Goal: Use online tool/utility: Utilize a website feature to perform a specific function

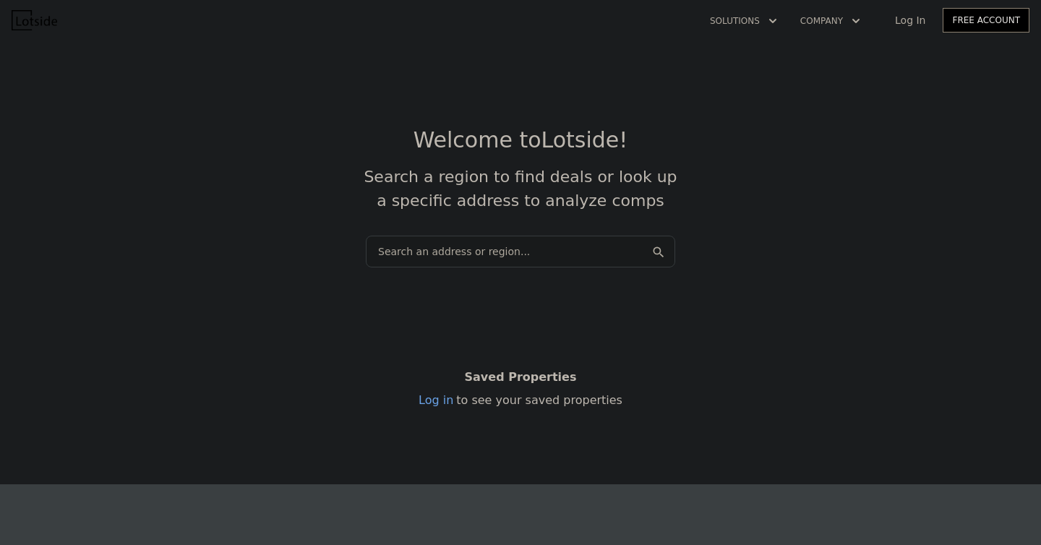
click at [426, 255] on div "Search an address or region..." at bounding box center [520, 252] width 309 height 32
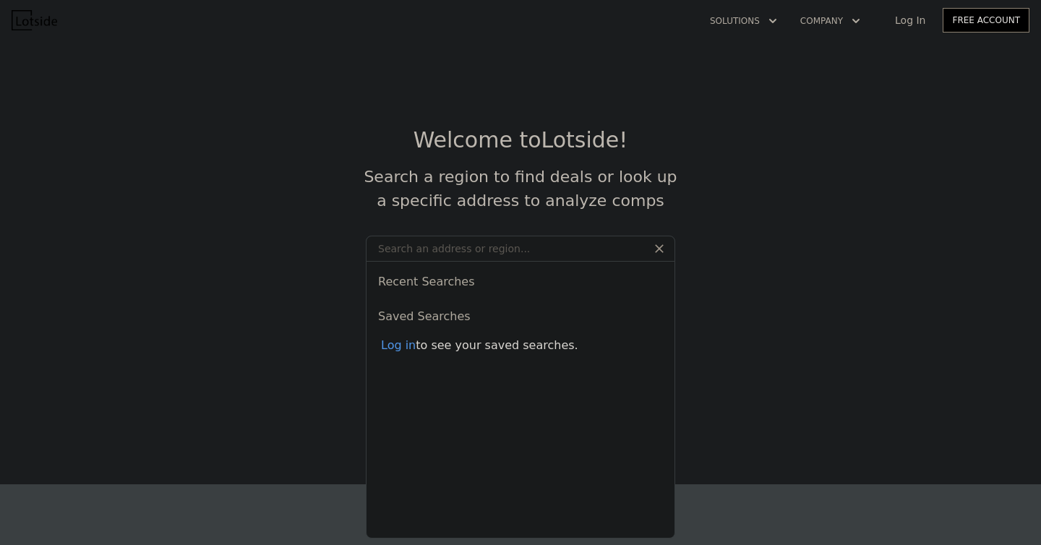
type input "[STREET_ADDRESS]"
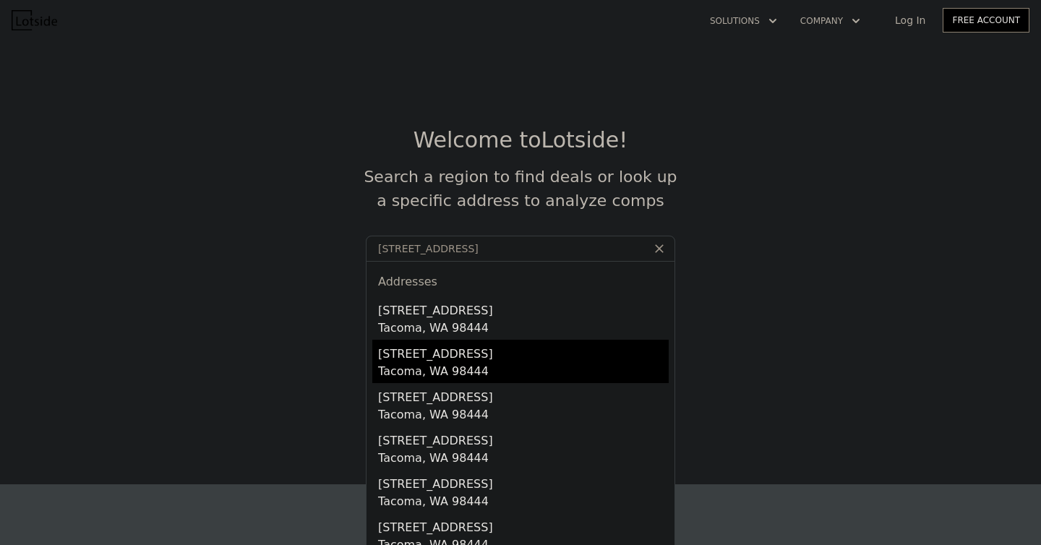
click at [454, 369] on div "Tacoma, WA 98444" at bounding box center [523, 373] width 291 height 20
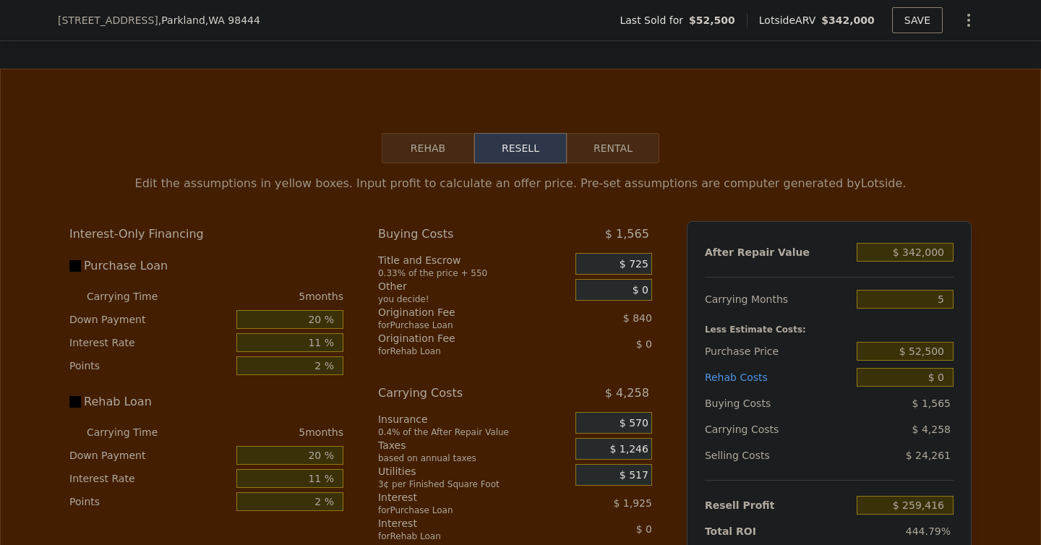
scroll to position [2106, 0]
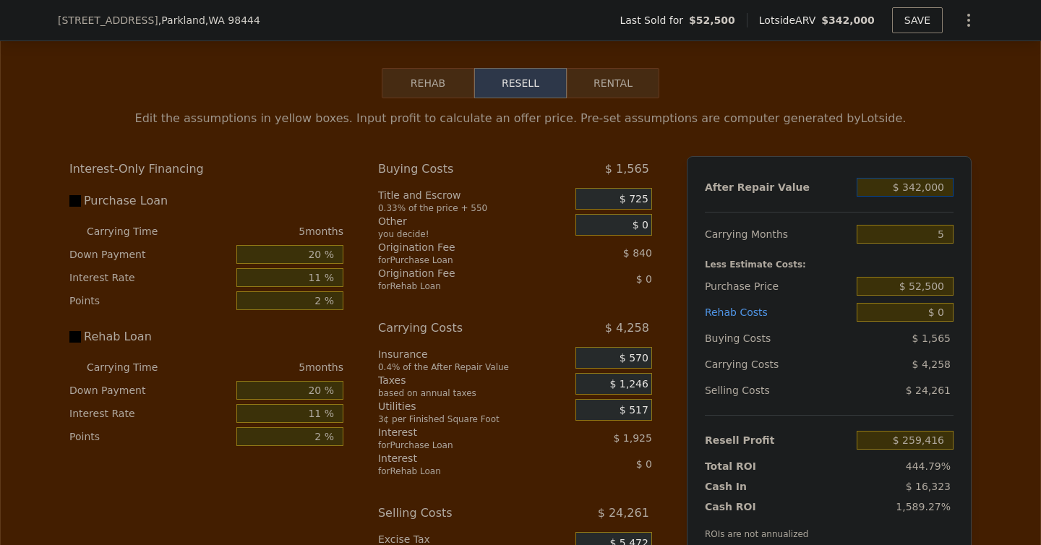
click at [920, 178] on input "$ 342,000" at bounding box center [905, 187] width 97 height 19
type input "$ 300,000"
type input "$ 220,398"
type input "$ 300,000"
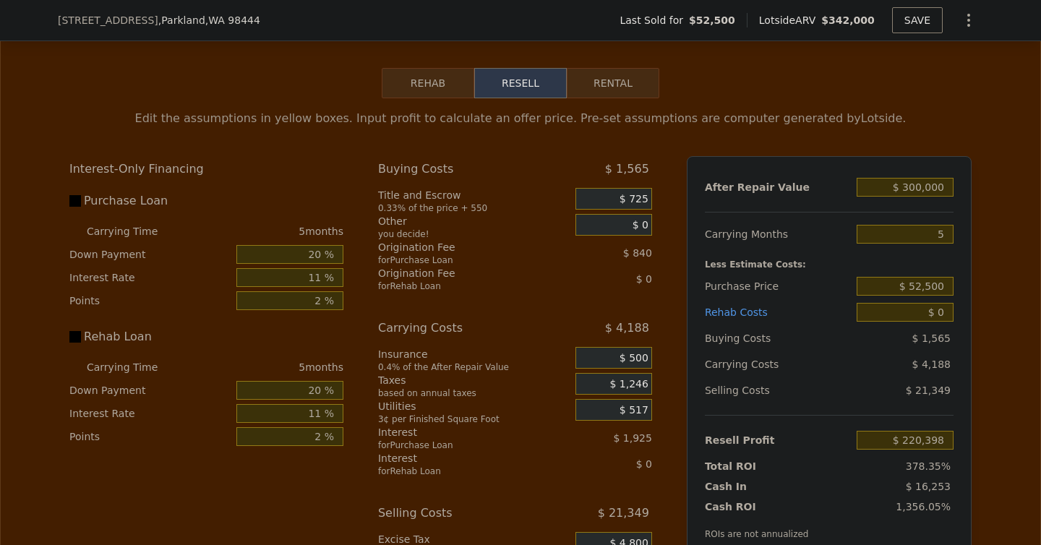
click at [963, 227] on div "After Repair Value $ 300,000 Carrying Months 5 Less Estimate Costs: Purchase Pr…" at bounding box center [829, 357] width 285 height 402
click at [936, 225] on input "5" at bounding box center [905, 234] width 97 height 19
type input "4"
type input "$ 221,235"
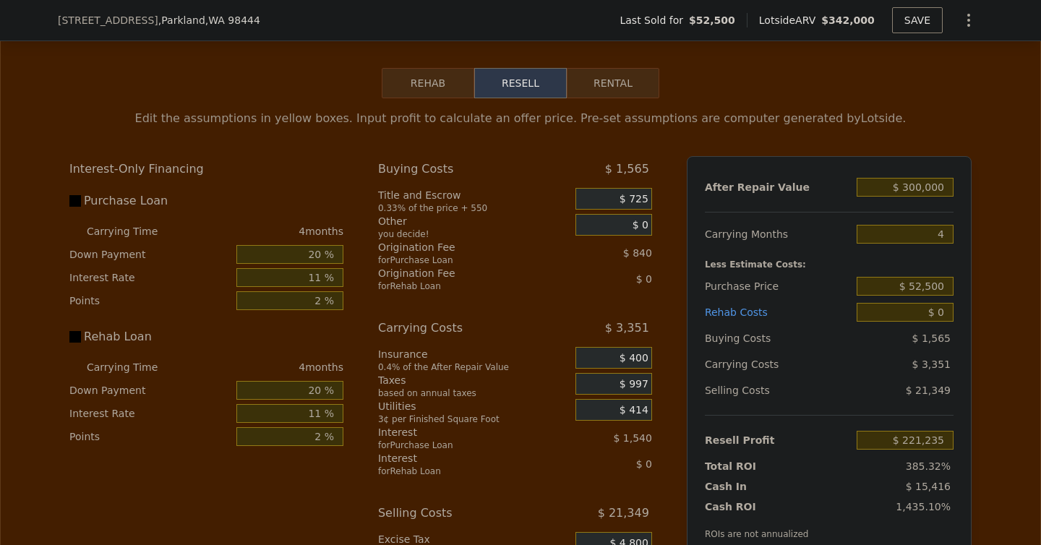
click at [982, 248] on div "Edit the assumptions in yellow boxes. Input profit to calculate an offer price.…" at bounding box center [521, 367] width 926 height 538
click at [923, 277] on input "$ 52,500" at bounding box center [905, 286] width 97 height 19
type input "$ 150,000"
click at [957, 293] on div "After Repair Value $ 300,000 Carrying Months 4 Less Estimate Costs: Purchase Pr…" at bounding box center [829, 357] width 285 height 402
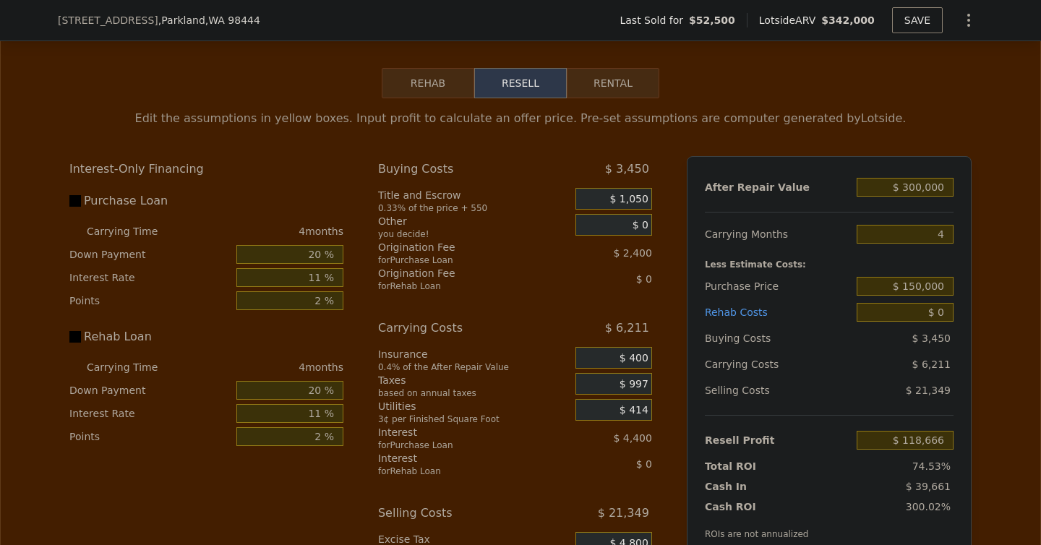
type input "$ 118,990"
click at [944, 303] on input "$ 0" at bounding box center [905, 312] width 97 height 19
type input "$ 5,000"
type input "$ 113,762"
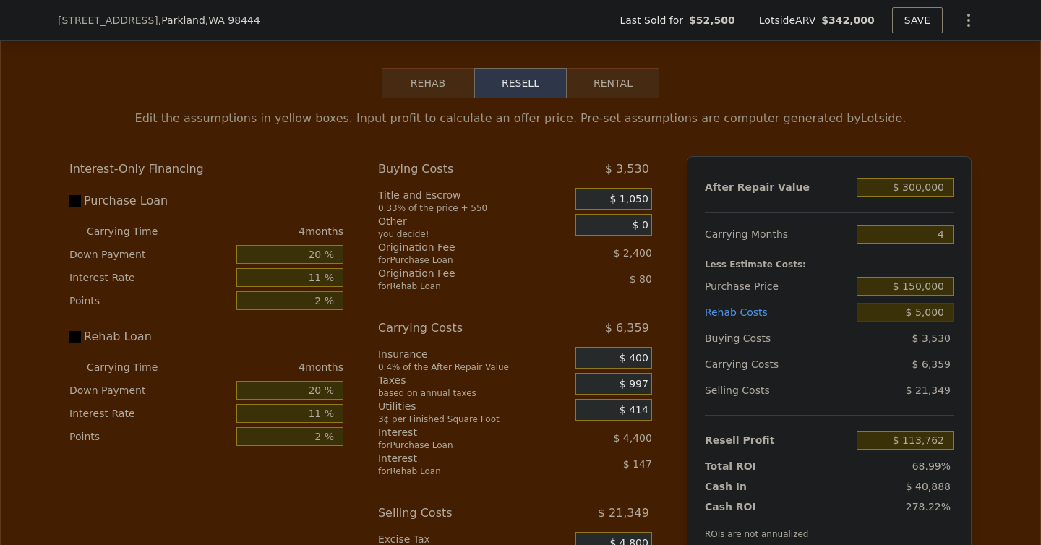
type input "$ 50,000"
type input "$ 66,722"
type input "$ 50,000"
click at [1000, 307] on div "Edit the assumptions in yellow boxes. Input profit to calculate an offer price.…" at bounding box center [521, 367] width 1040 height 538
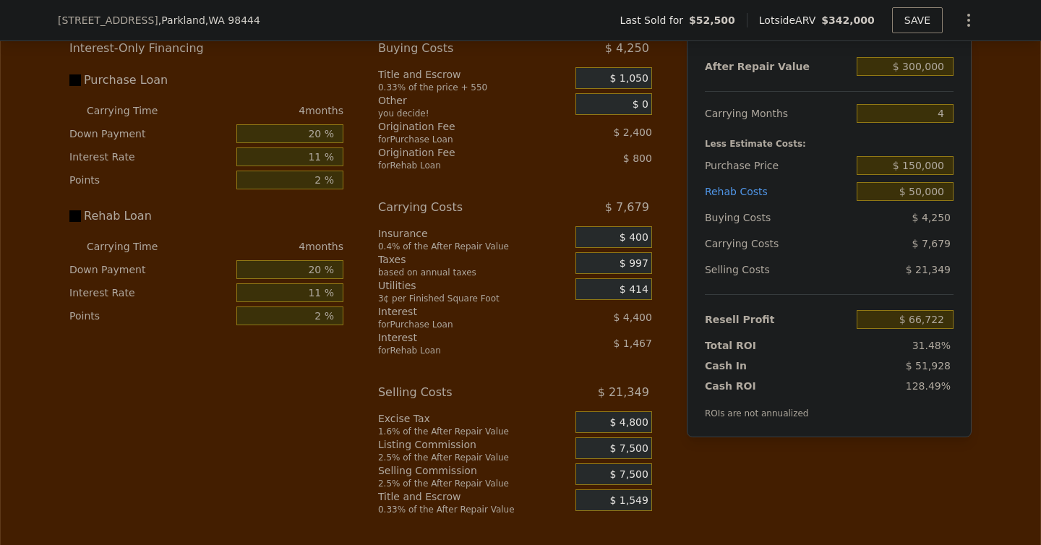
click at [630, 443] on span "$ 7,500" at bounding box center [629, 449] width 38 height 13
click at [621, 443] on span "$ 7,500" at bounding box center [629, 449] width 38 height 13
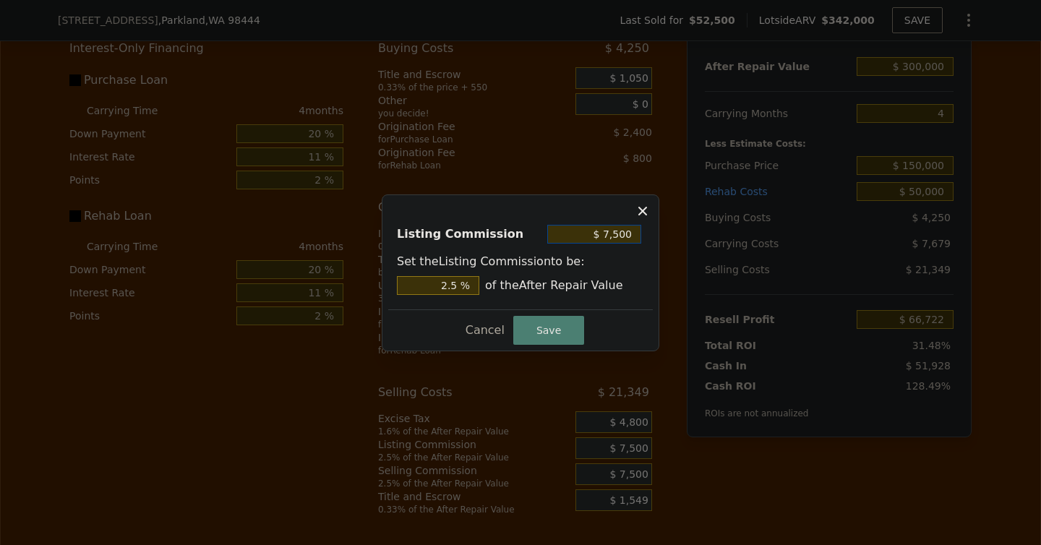
click at [602, 236] on input "$ 7,500" at bounding box center [594, 234] width 94 height 19
type input "$ 0"
type input "0 %"
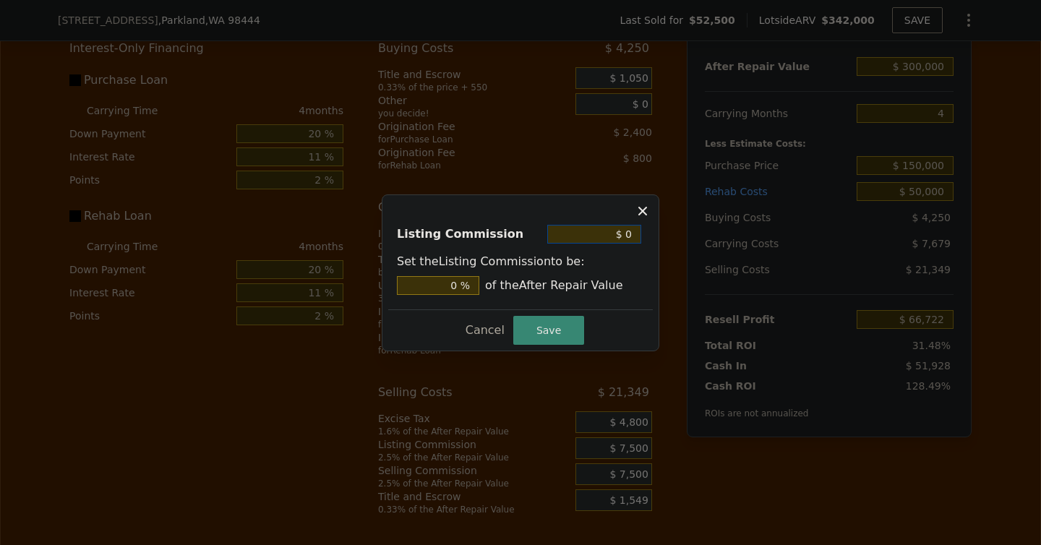
type input "$ 0"
click at [564, 327] on button "Save" at bounding box center [548, 330] width 71 height 29
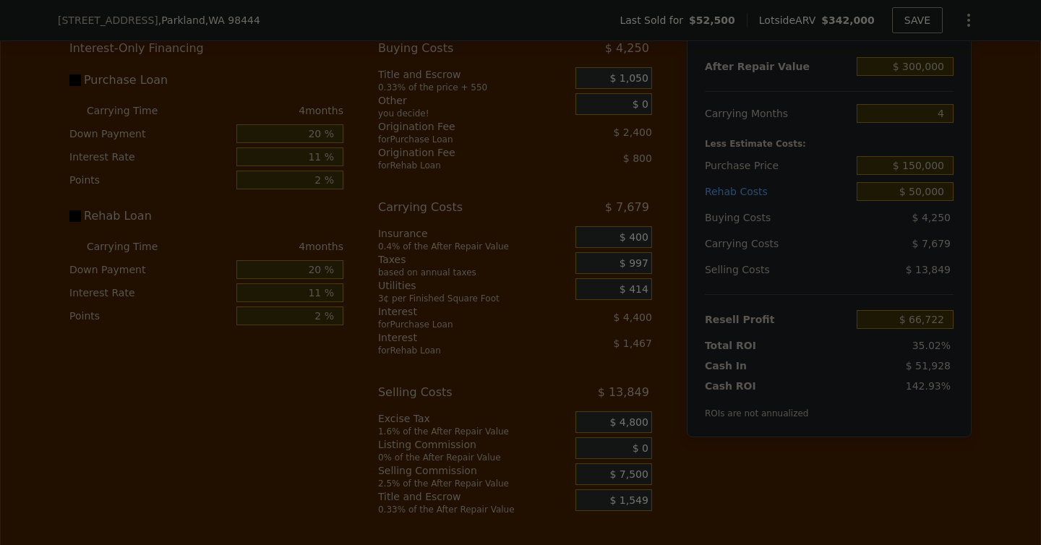
type input "$ 74,222"
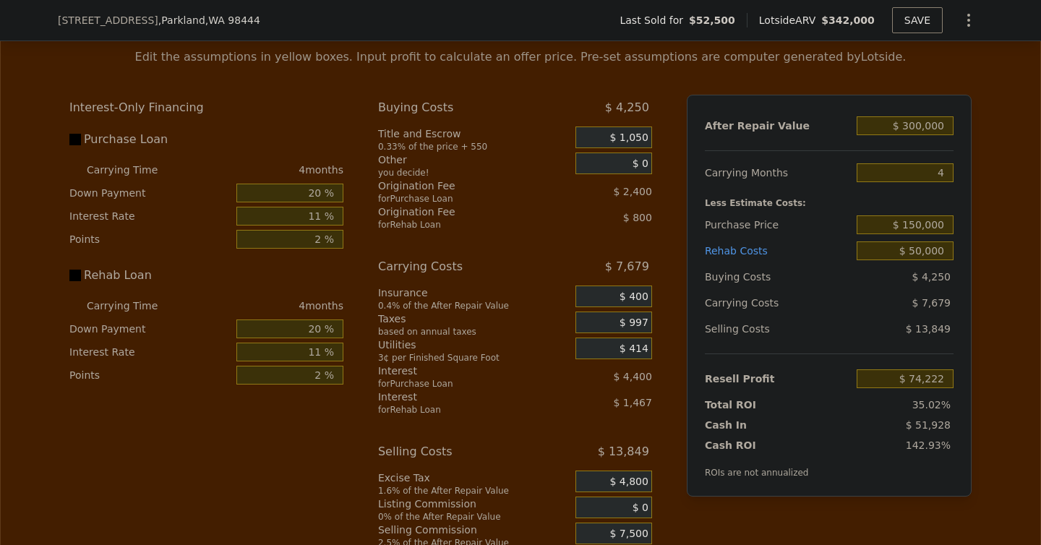
scroll to position [2163, 0]
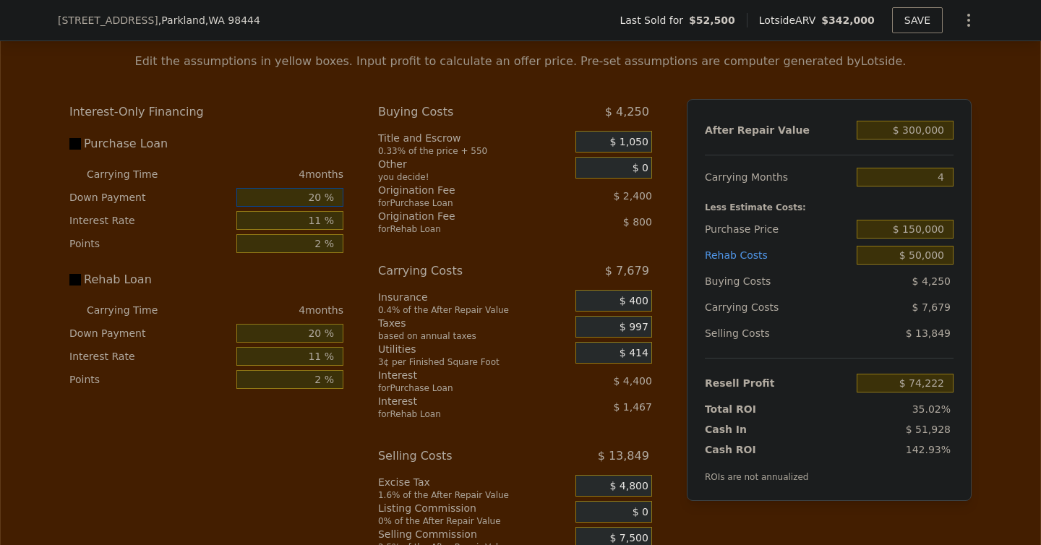
click at [318, 188] on input "20 %" at bounding box center [289, 197] width 107 height 19
type input "0 %"
type input "$ 72,522"
type input "0 %"
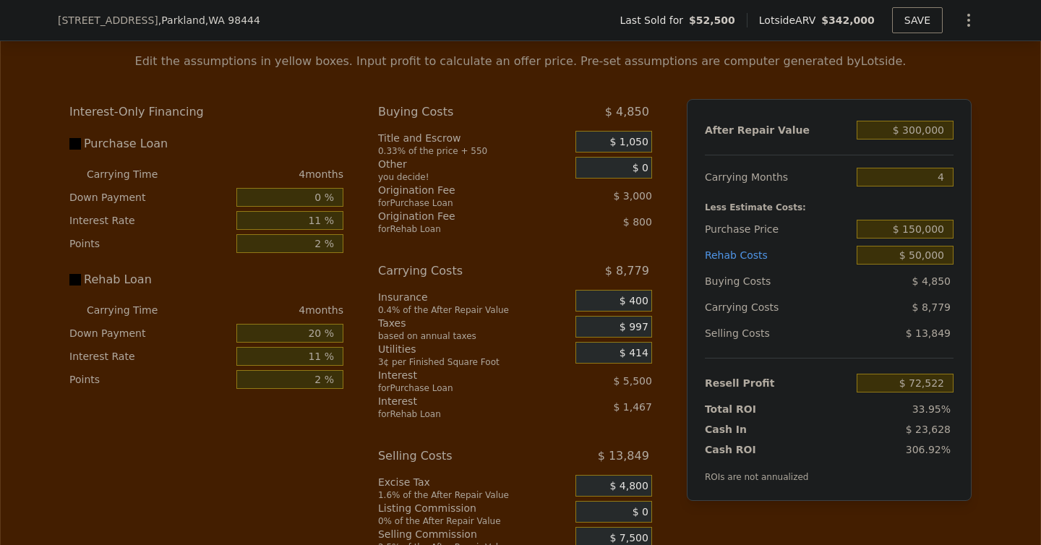
click at [375, 208] on div "Interest-Only Financing Purchase Loan Carrying Time 4 months Down Payment 0 % I…" at bounding box center [520, 339] width 902 height 480
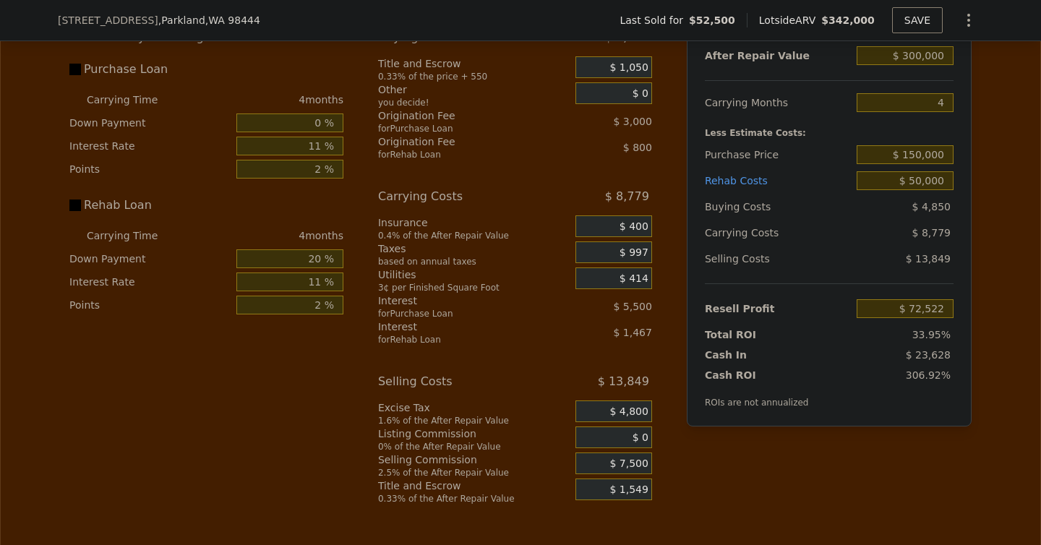
scroll to position [2239, 0]
click at [466, 452] on div "Selling Commission" at bounding box center [474, 459] width 192 height 14
click at [341, 445] on div "Interest-Only Financing Purchase Loan Carrying Time 4 months Down Payment 0 % I…" at bounding box center [212, 264] width 286 height 480
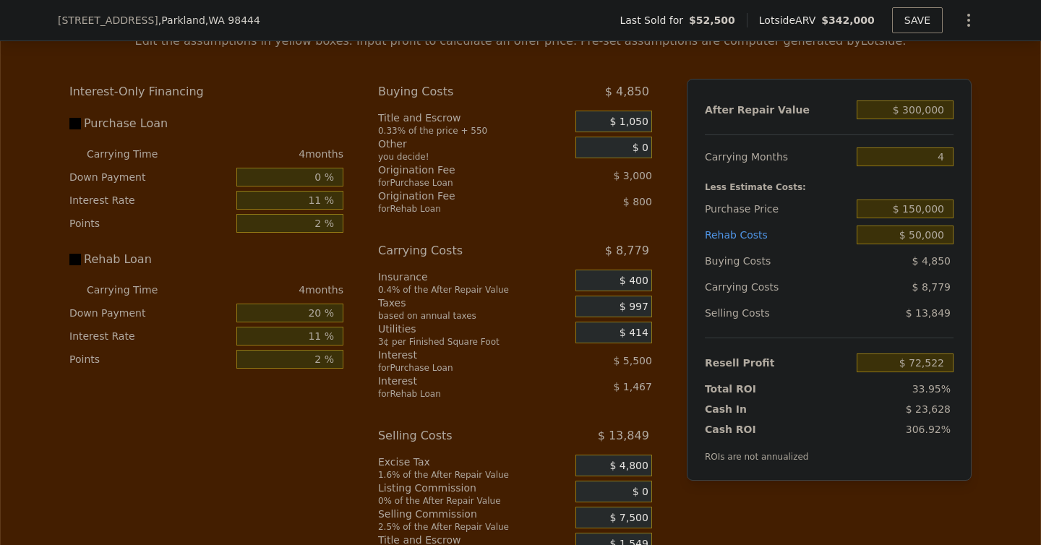
scroll to position [2170, 0]
